Goal: Information Seeking & Learning: Understand process/instructions

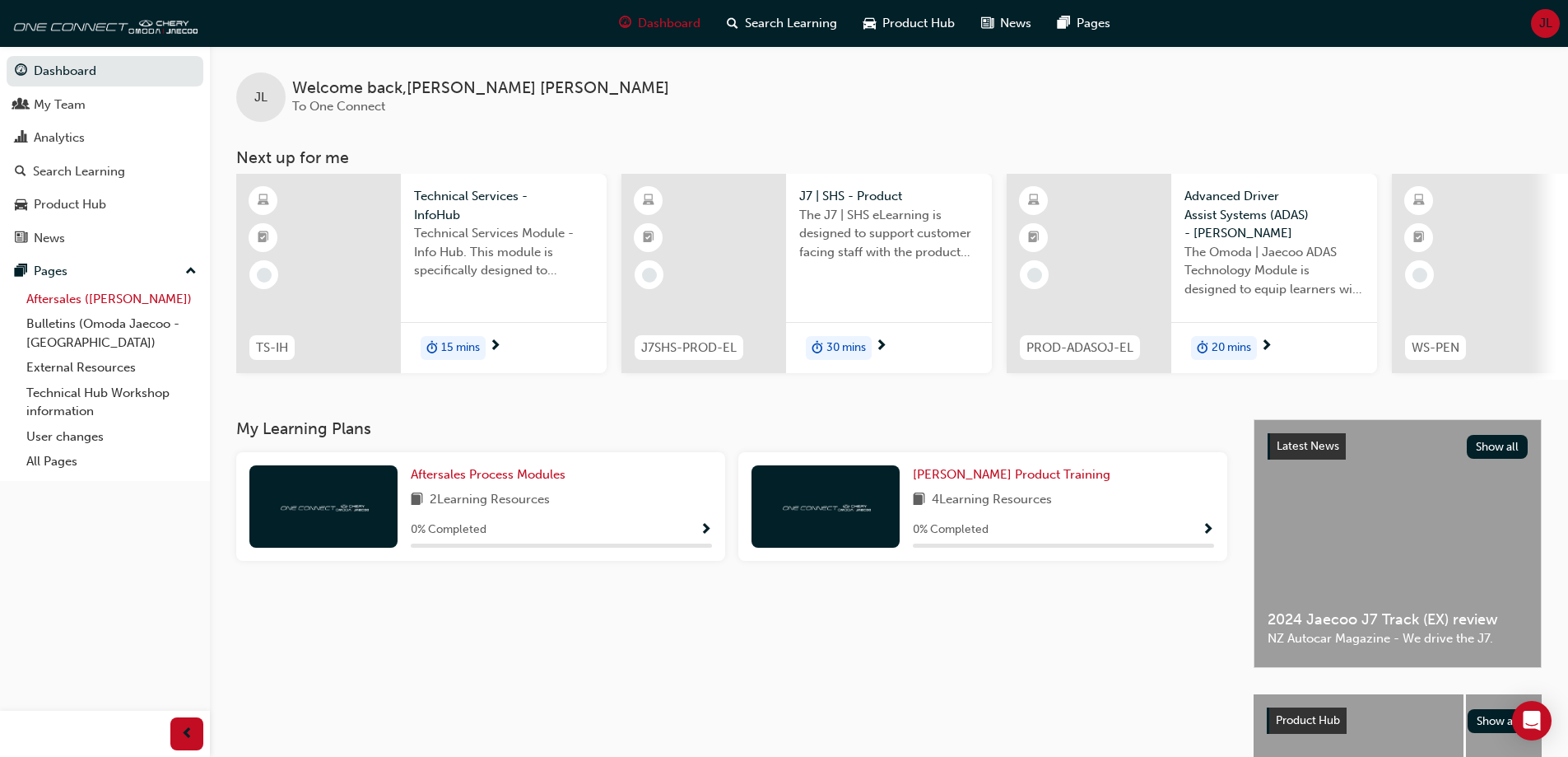
click at [139, 296] on link "Aftersales ([PERSON_NAME])" at bounding box center [111, 299] width 183 height 25
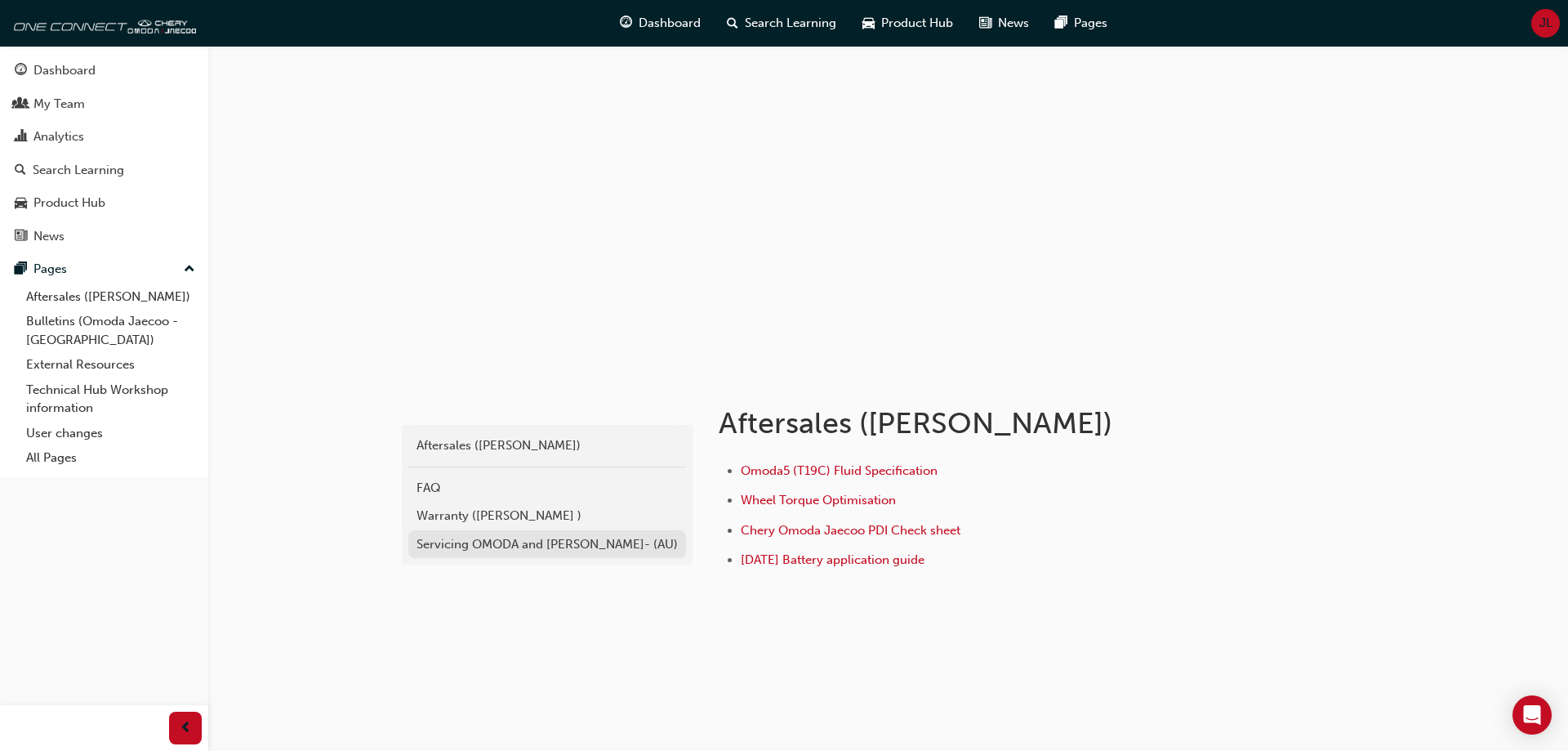
click at [591, 539] on div "Servicing OMODA and [PERSON_NAME]- (AU)" at bounding box center [547, 544] width 261 height 18
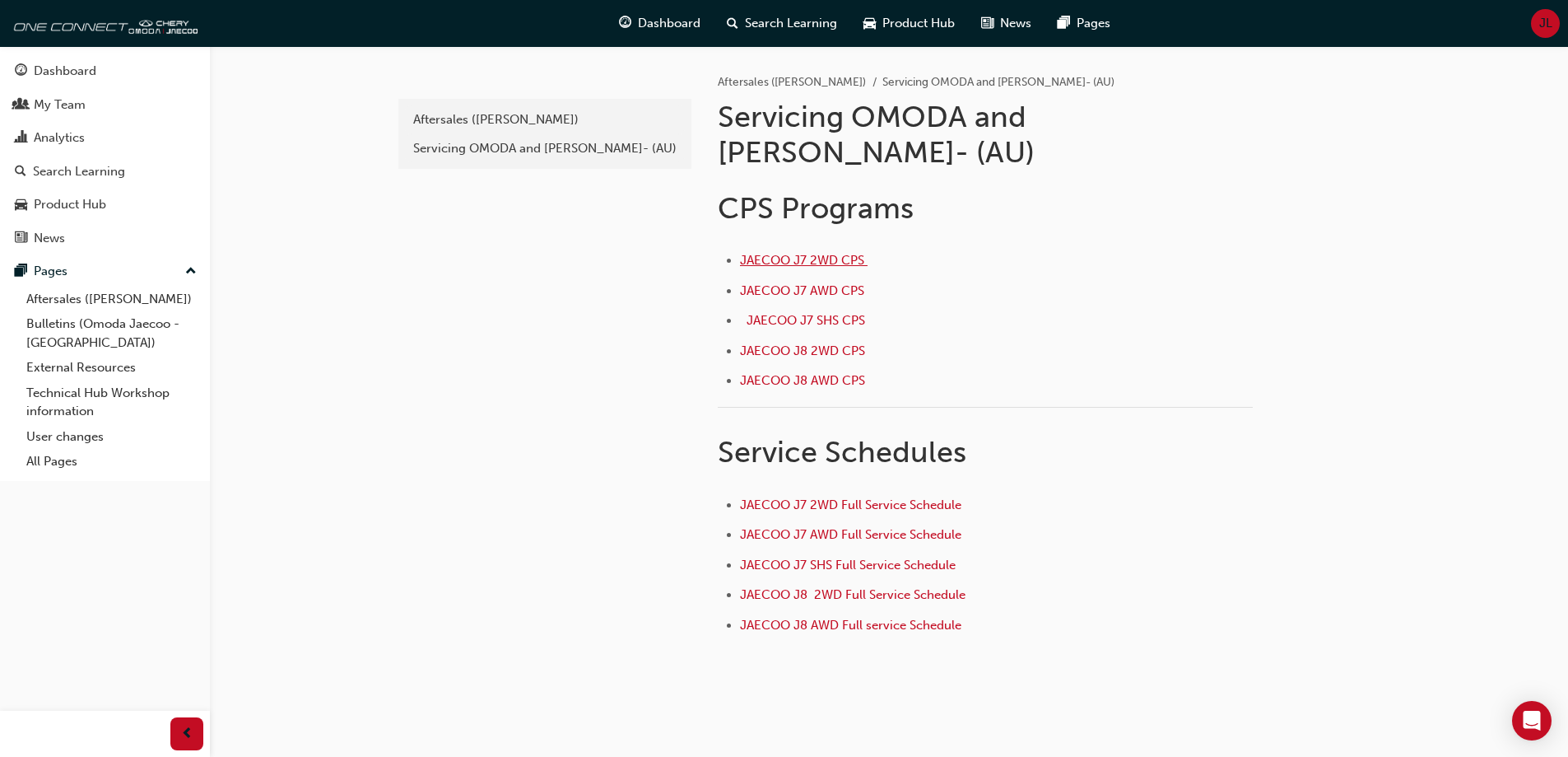
click at [814, 252] on span "JAECOO J7 2WD CPS ﻿" at bounding box center [804, 260] width 128 height 15
click at [932, 527] on span "JAECOO J7 AWD Full Service Schedule ﻿" at bounding box center [852, 534] width 224 height 15
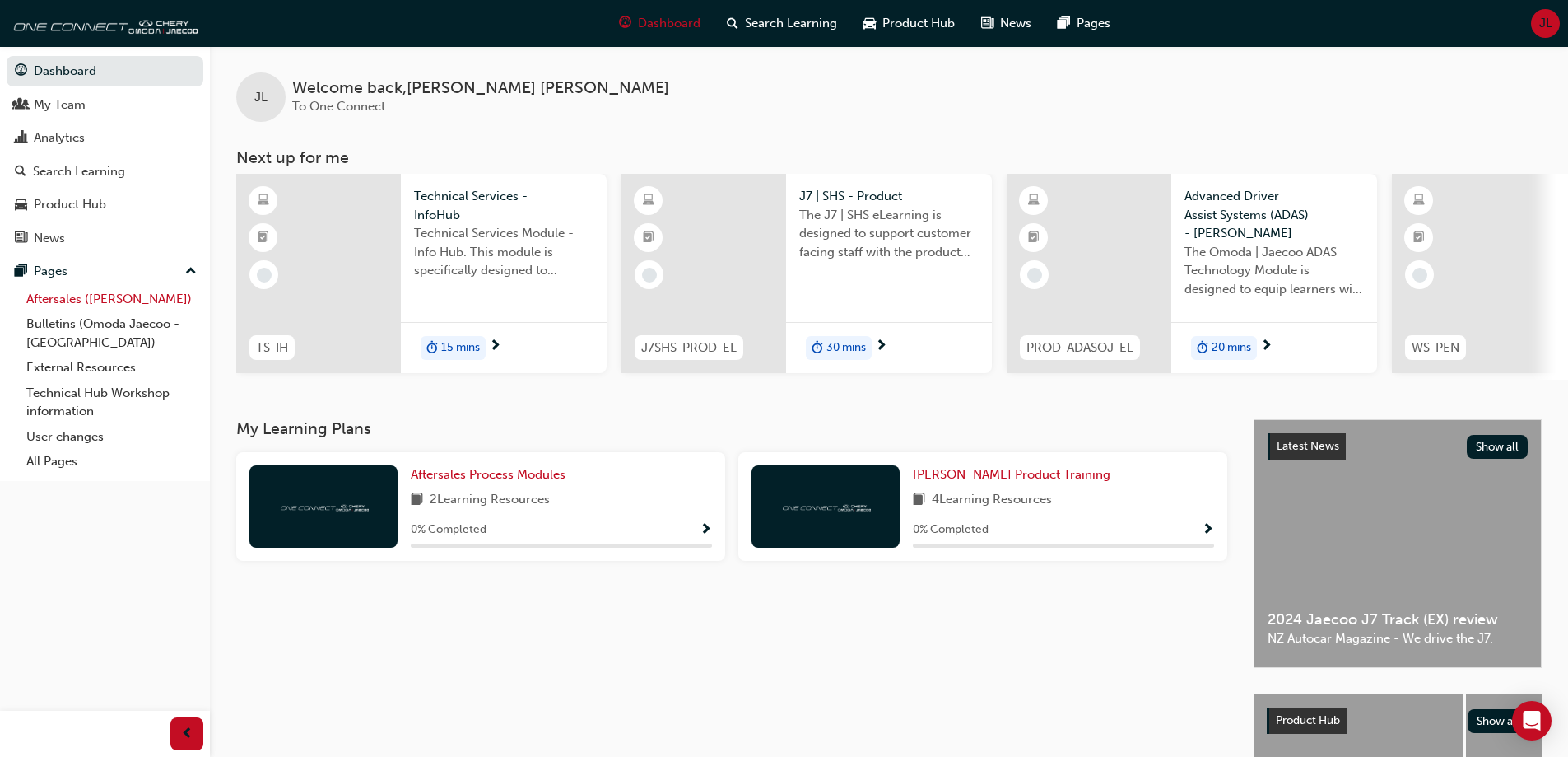
click at [148, 297] on link "Aftersales ([PERSON_NAME])" at bounding box center [111, 299] width 183 height 25
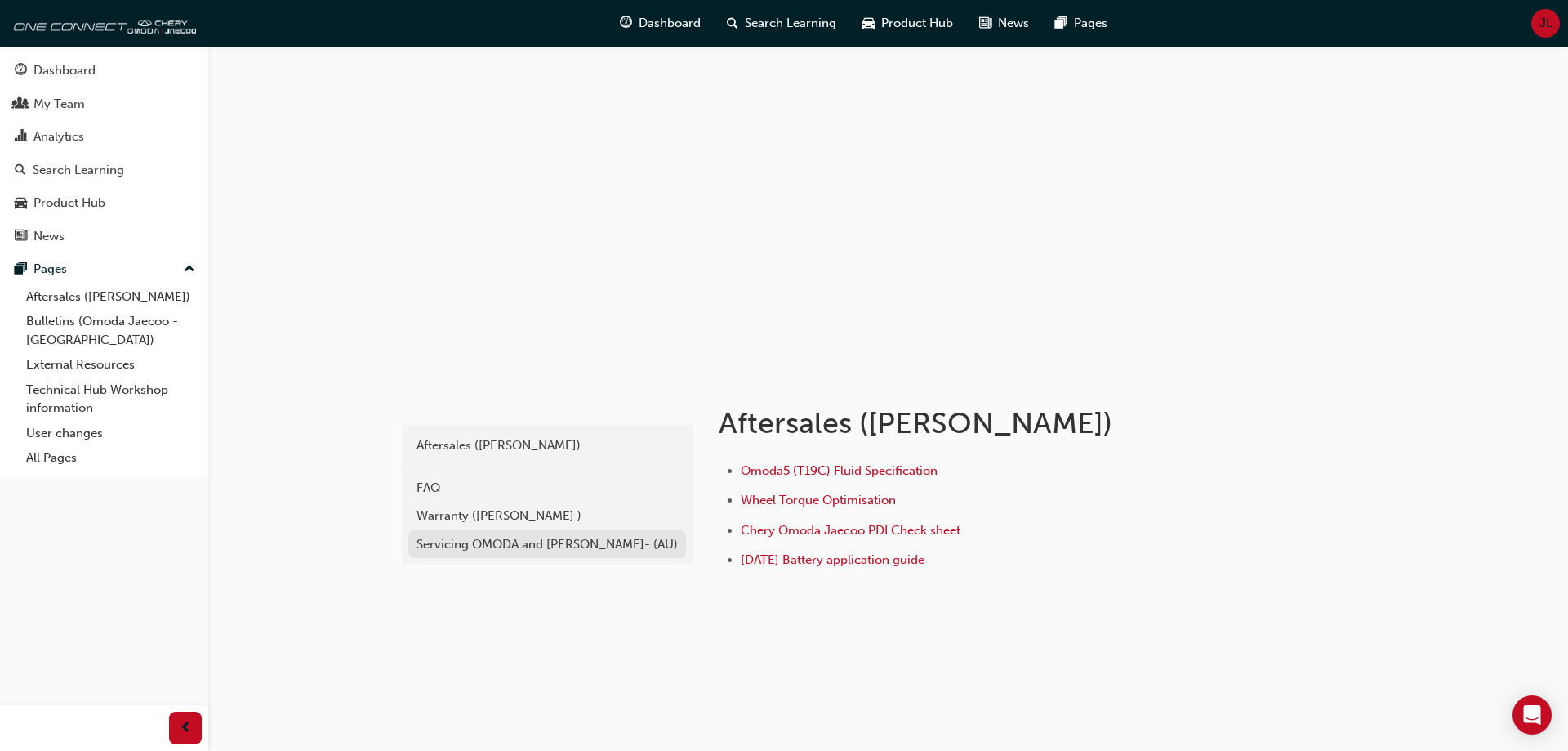
click at [517, 541] on div "Servicing OMODA and [PERSON_NAME]- (AU)" at bounding box center [547, 544] width 261 height 18
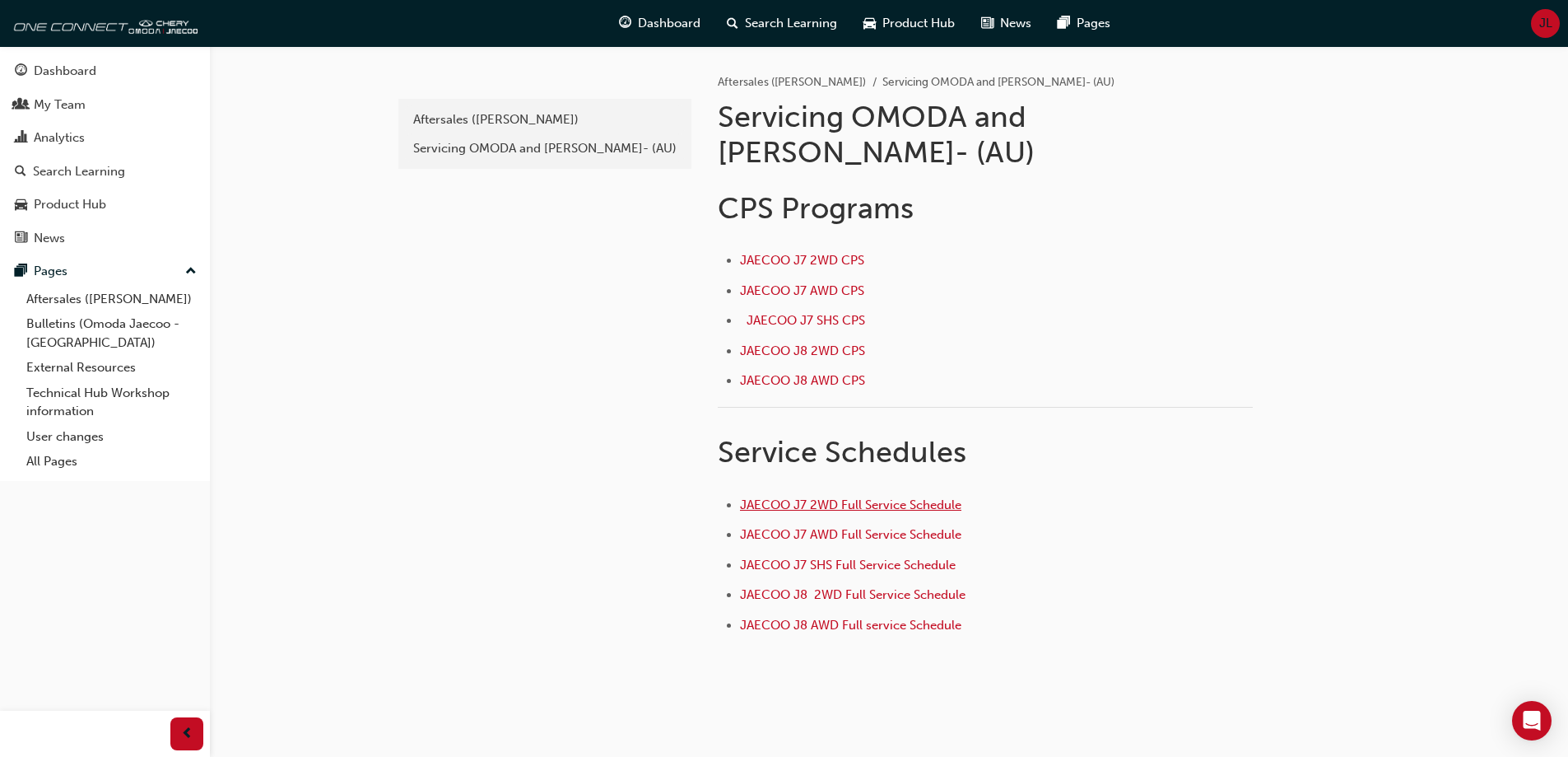
click at [877, 497] on span "JAECOO J7 2WD Full Service Schedule" at bounding box center [851, 505] width 222 height 15
